Goal: Transaction & Acquisition: Book appointment/travel/reservation

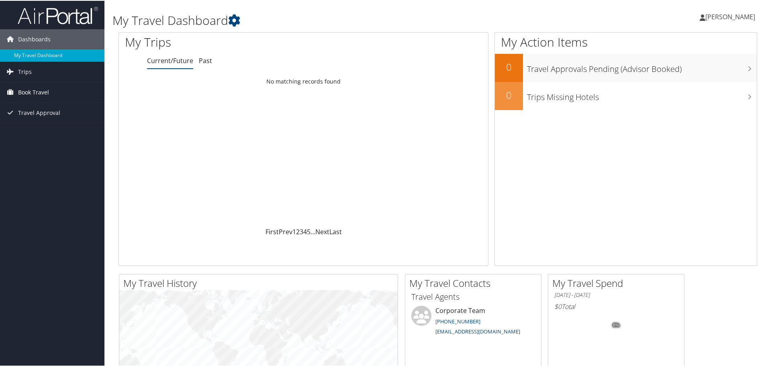
click at [36, 91] on span "Book Travel" at bounding box center [33, 92] width 31 height 20
click at [59, 107] on link "Agent Booking Request" at bounding box center [52, 108] width 104 height 12
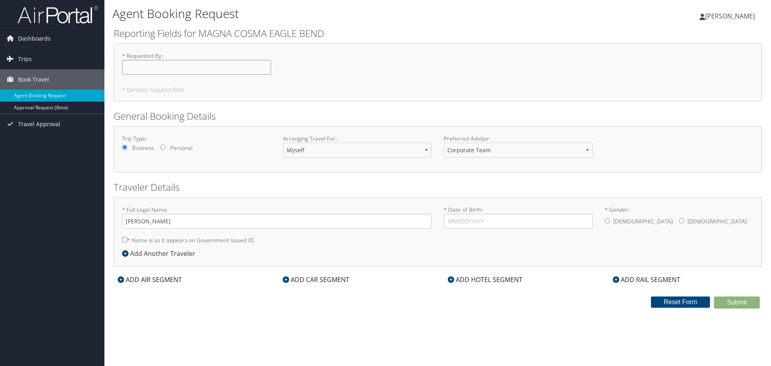
click at [146, 70] on input "* Requested By : Required" at bounding box center [196, 67] width 149 height 15
type input "[PERSON_NAME]"
click at [474, 220] on input "* Date of Birth: Invalid Date" at bounding box center [518, 221] width 149 height 15
type input "[DATE]"
click at [679, 221] on input "* Gender: [DEMOGRAPHIC_DATA] [DEMOGRAPHIC_DATA]" at bounding box center [681, 220] width 5 height 5
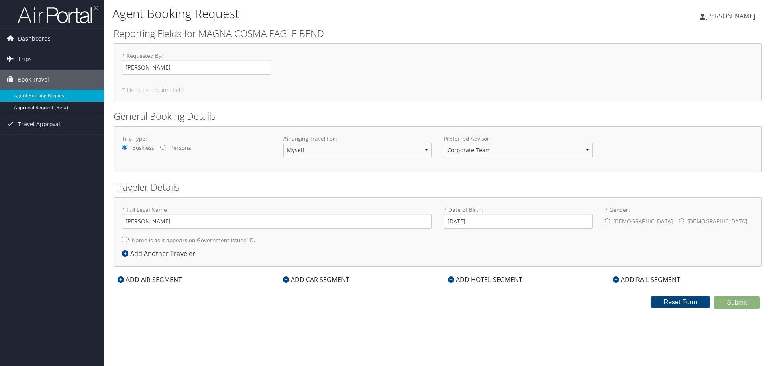
radio input "true"
click at [124, 241] on input "* Name is as it appears on Government issued ID." at bounding box center [124, 239] width 5 height 5
checkbox input "true"
click at [691, 151] on div "Trip Type: Business Personal Arranging Travel For: Myself Another Traveler Gues…" at bounding box center [438, 149] width 644 height 29
click at [122, 281] on icon at bounding box center [121, 279] width 6 height 6
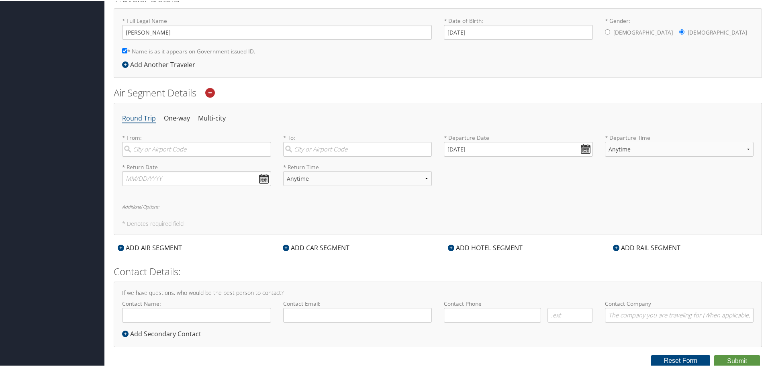
scroll to position [190, 0]
click at [190, 150] on input "search" at bounding box center [196, 148] width 149 height 15
click at [173, 167] on div "[GEOGRAPHIC_DATA] (TYS [GEOGRAPHIC_DATA])" at bounding box center [198, 170] width 138 height 20
click at [173, 156] on input "TYS" at bounding box center [196, 148] width 149 height 15
type input "[GEOGRAPHIC_DATA] (TYS [GEOGRAPHIC_DATA])"
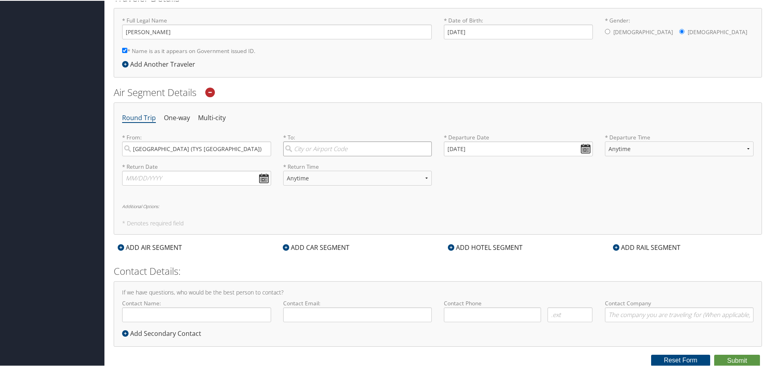
click at [319, 147] on input "search" at bounding box center [357, 148] width 149 height 15
click at [325, 186] on div "[GEOGRAPHIC_DATA] ([GEOGRAPHIC_DATA] [GEOGRAPHIC_DATA])" at bounding box center [359, 190] width 138 height 20
click at [325, 156] on input "ONT" at bounding box center [357, 148] width 149 height 15
type input "[GEOGRAPHIC_DATA] ([GEOGRAPHIC_DATA] [GEOGRAPHIC_DATA])"
click at [579, 150] on input "[DATE]" at bounding box center [518, 148] width 149 height 15
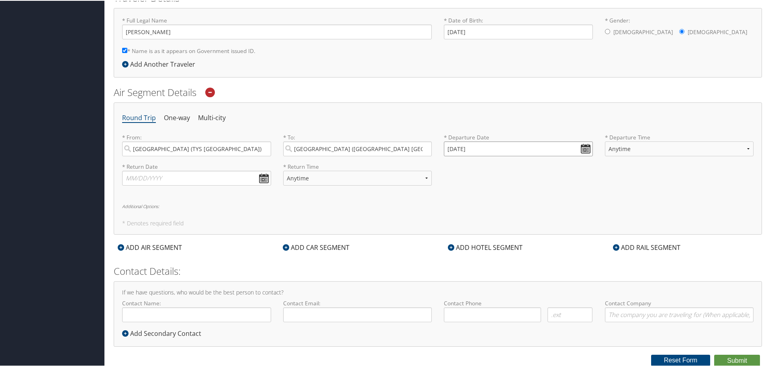
click at [557, 145] on input "[DATE]" at bounding box center [518, 148] width 149 height 15
click at [585, 149] on input "[DATE]" at bounding box center [518, 148] width 149 height 15
click at [579, 176] on div "* Return Date Dates must be valid * Return Time Anytime Early Morning (5AM-7AM)…" at bounding box center [438, 176] width 644 height 29
click at [488, 145] on input "[DATE]" at bounding box center [518, 148] width 149 height 15
click at [585, 147] on input "09/29/0202" at bounding box center [518, 148] width 149 height 15
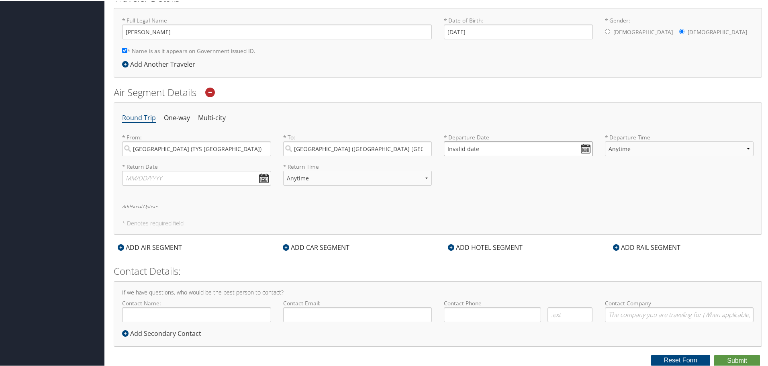
click at [495, 149] on input "Invalid date" at bounding box center [518, 148] width 149 height 15
type input "Invalid date"
click at [653, 206] on h6 "Additional Options:" at bounding box center [438, 205] width 632 height 4
